Goal: Check status: Check status

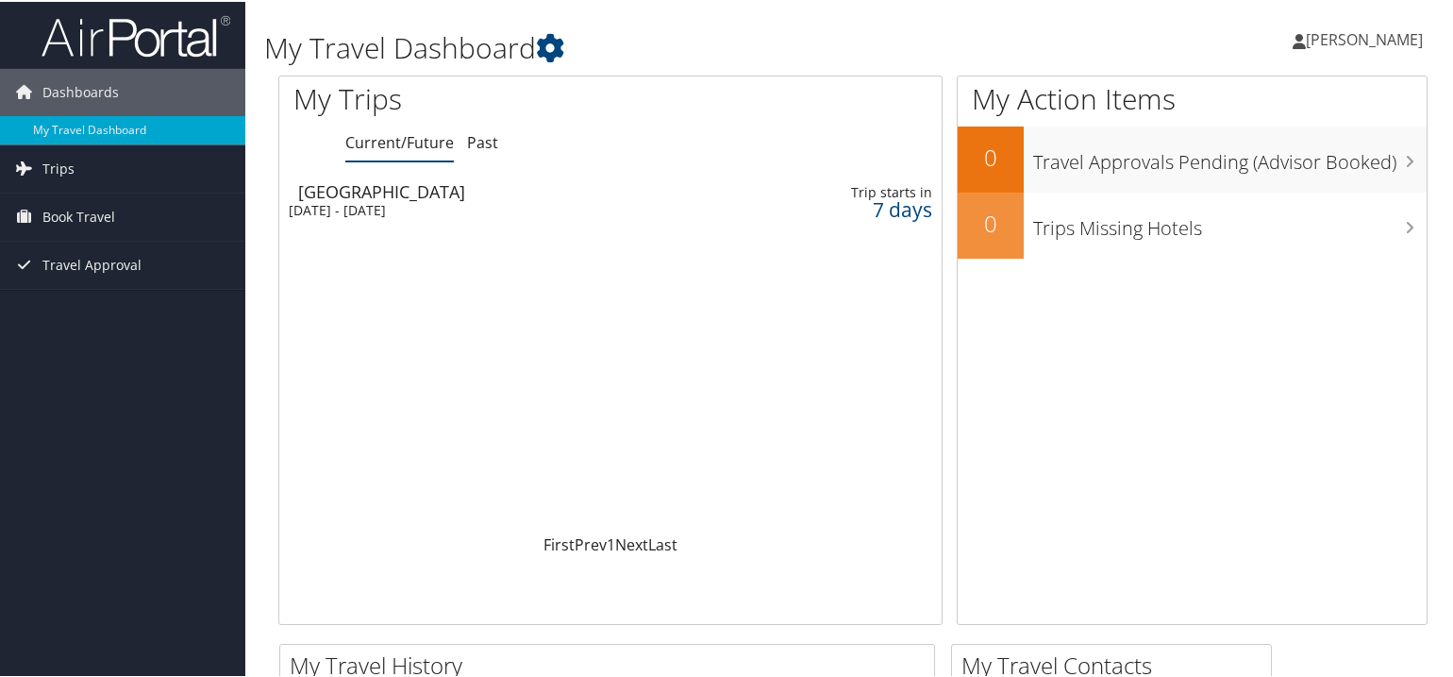
click at [365, 190] on div "Salt Lake City" at bounding box center [506, 189] width 417 height 17
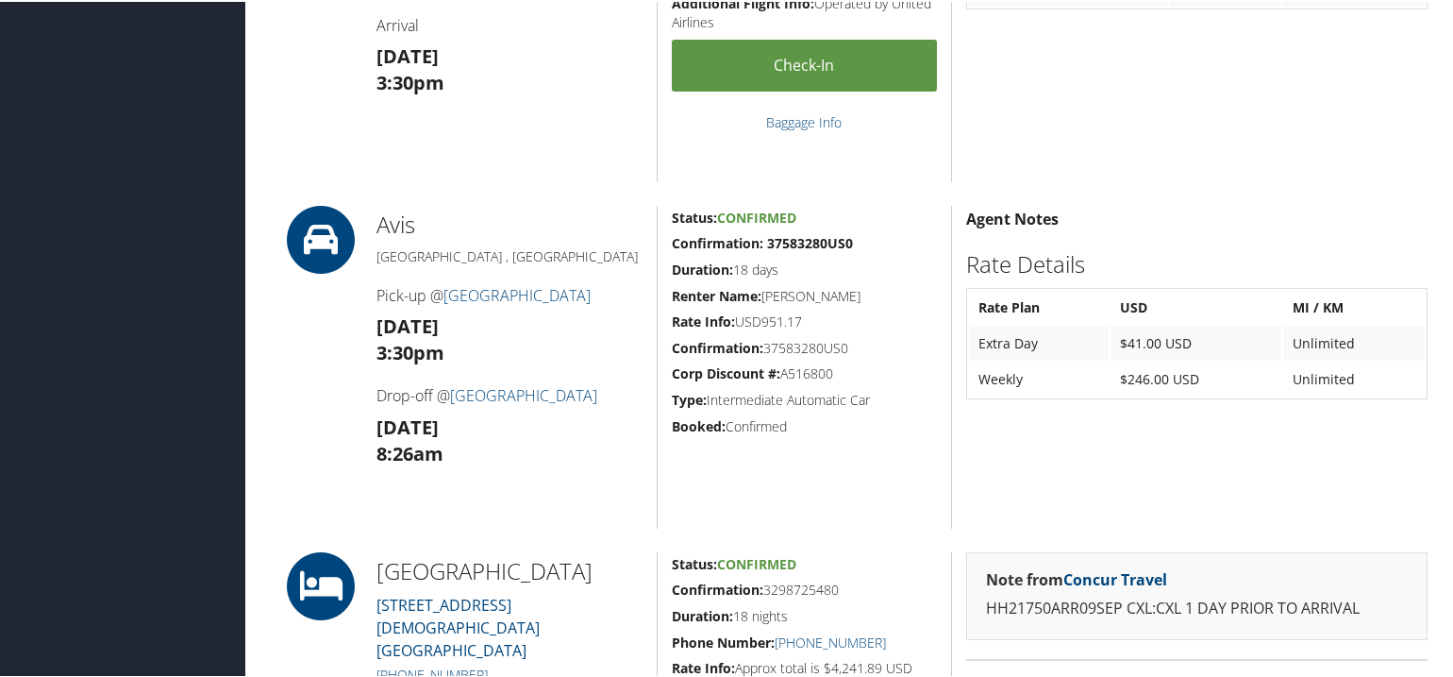
scroll to position [755, 0]
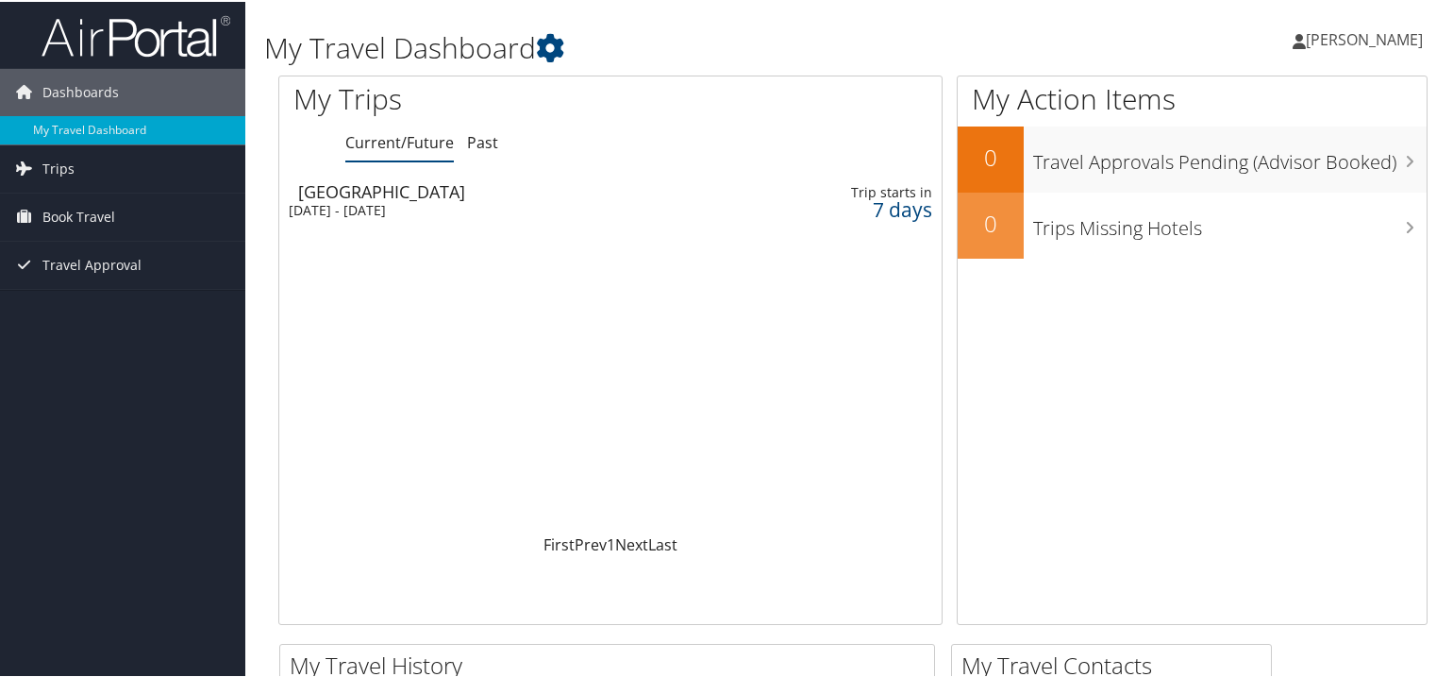
click at [361, 195] on div "Salt Lake City" at bounding box center [506, 189] width 417 height 17
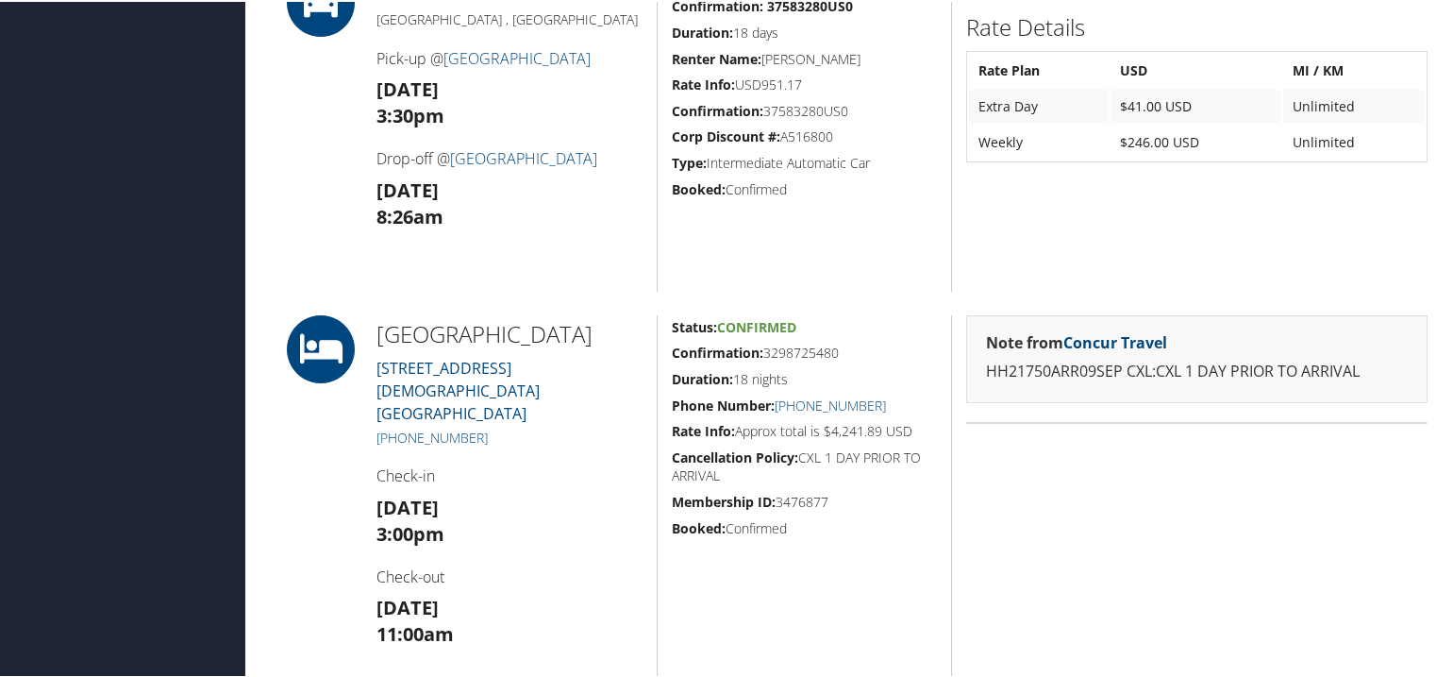
scroll to position [1038, 0]
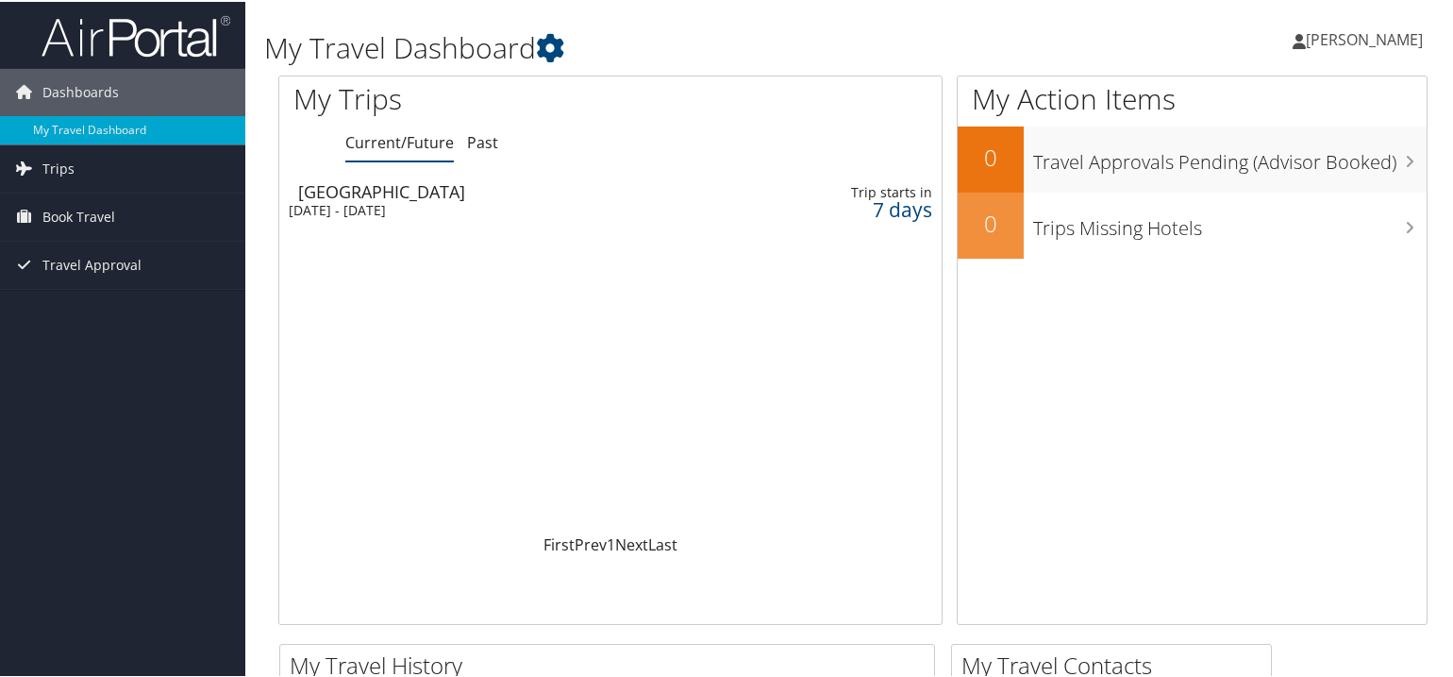
click at [355, 196] on div "[GEOGRAPHIC_DATA]" at bounding box center [506, 189] width 417 height 17
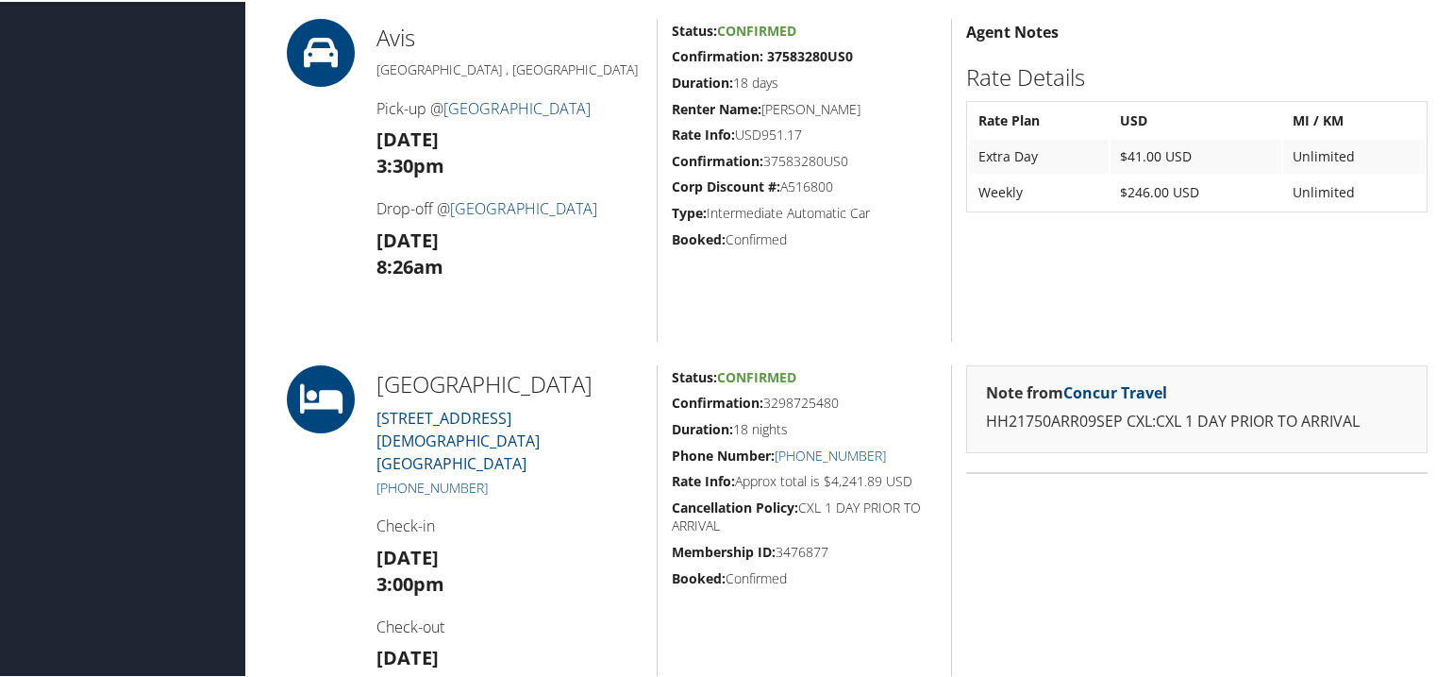
scroll to position [944, 0]
